Goal: Information Seeking & Learning: Learn about a topic

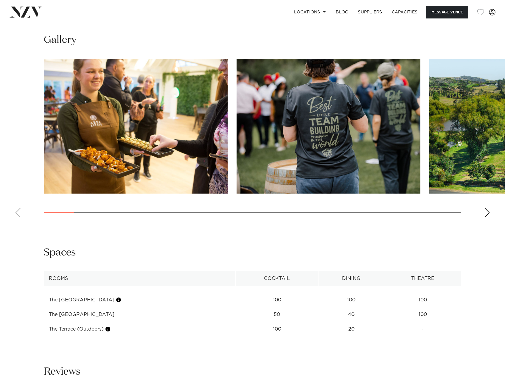
scroll to position [566, 0]
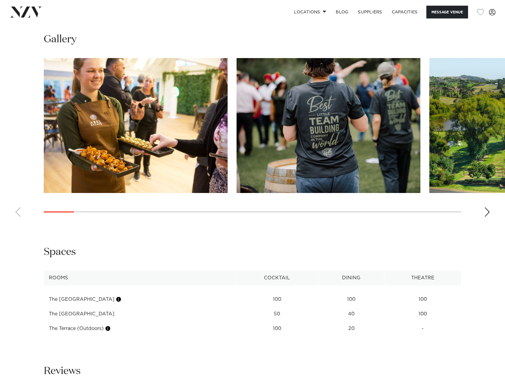
click at [487, 208] on div "Next slide" at bounding box center [487, 212] width 6 height 10
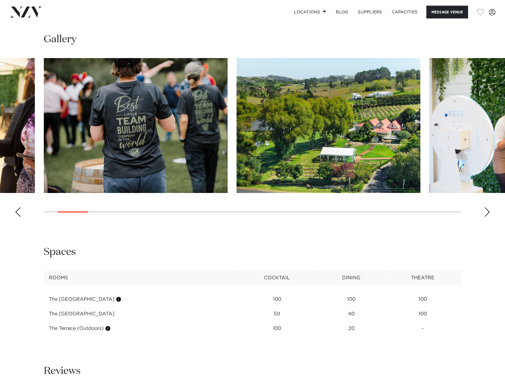
click at [487, 208] on div "Next slide" at bounding box center [487, 212] width 6 height 10
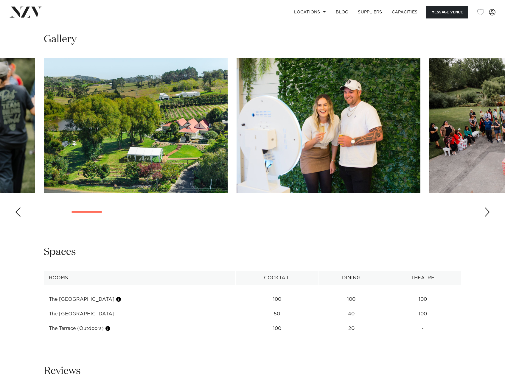
click at [487, 208] on div "Next slide" at bounding box center [487, 212] width 6 height 10
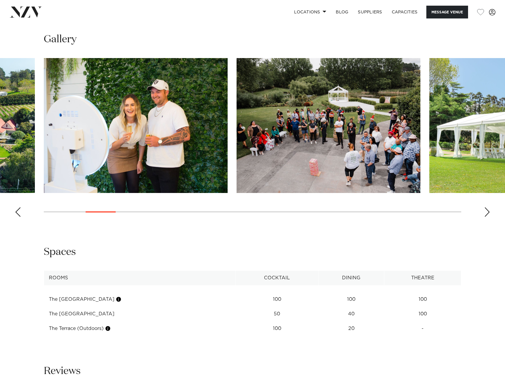
click at [487, 208] on div "Next slide" at bounding box center [487, 212] width 6 height 10
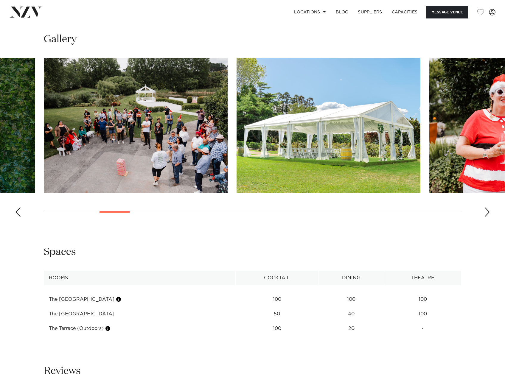
click at [487, 208] on div "Next slide" at bounding box center [487, 212] width 6 height 10
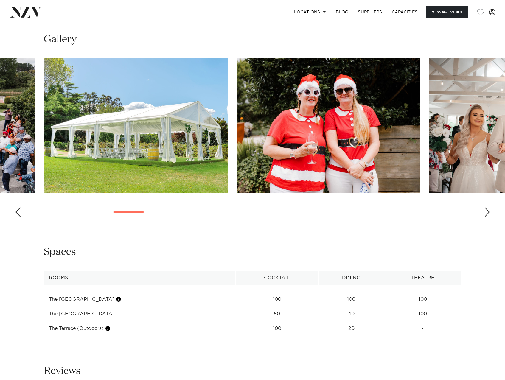
click at [487, 208] on div "Next slide" at bounding box center [487, 212] width 6 height 10
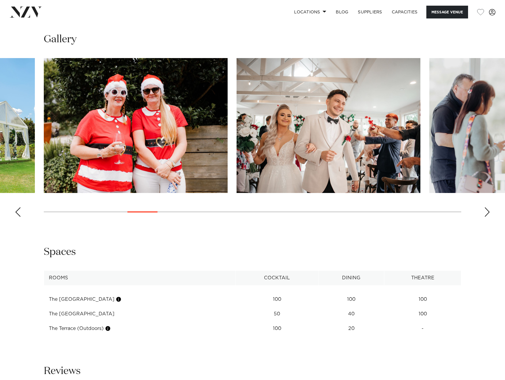
click at [487, 208] on div "Next slide" at bounding box center [487, 212] width 6 height 10
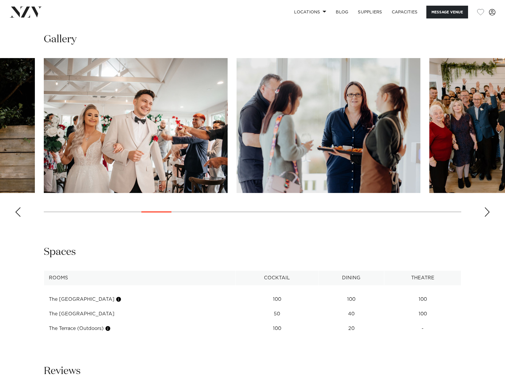
click at [487, 207] on div "Next slide" at bounding box center [487, 212] width 6 height 10
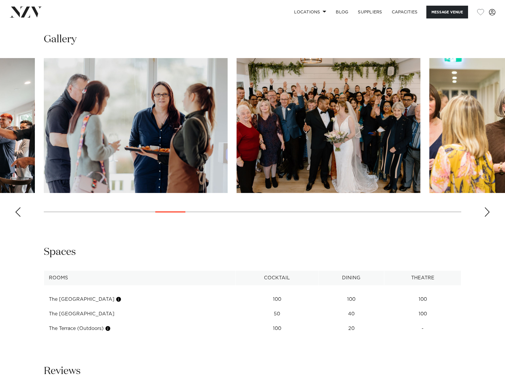
click at [487, 207] on div "Next slide" at bounding box center [487, 212] width 6 height 10
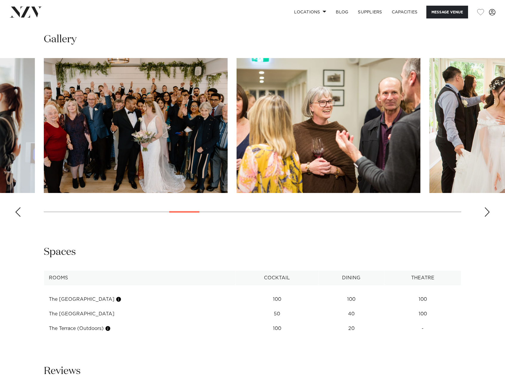
click at [487, 207] on div "Next slide" at bounding box center [487, 212] width 6 height 10
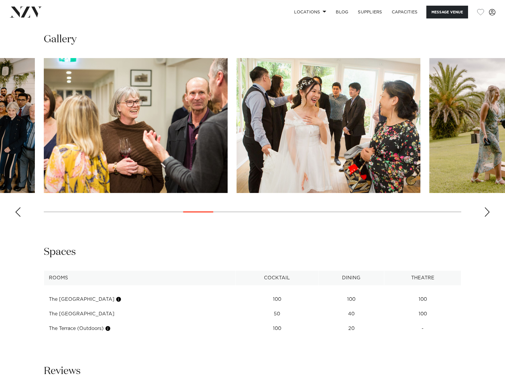
click at [487, 207] on div "Next slide" at bounding box center [487, 212] width 6 height 10
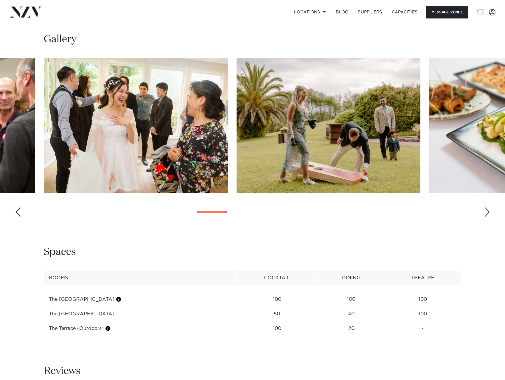
click at [487, 207] on div "Next slide" at bounding box center [487, 212] width 6 height 10
